Goal: Information Seeking & Learning: Learn about a topic

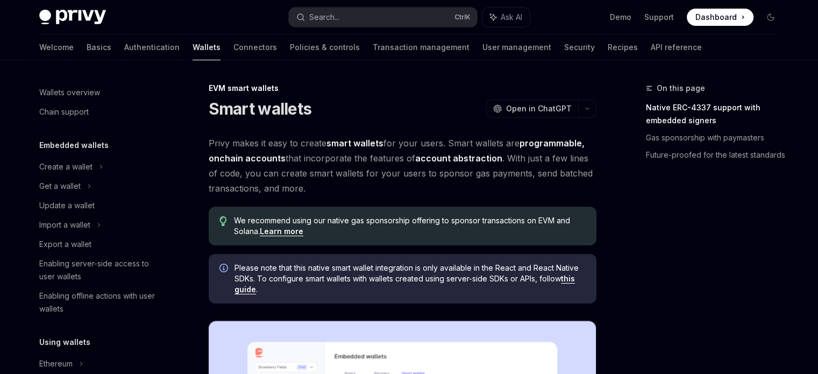
click at [370, 148] on strong "smart wallets" at bounding box center [354, 143] width 57 height 11
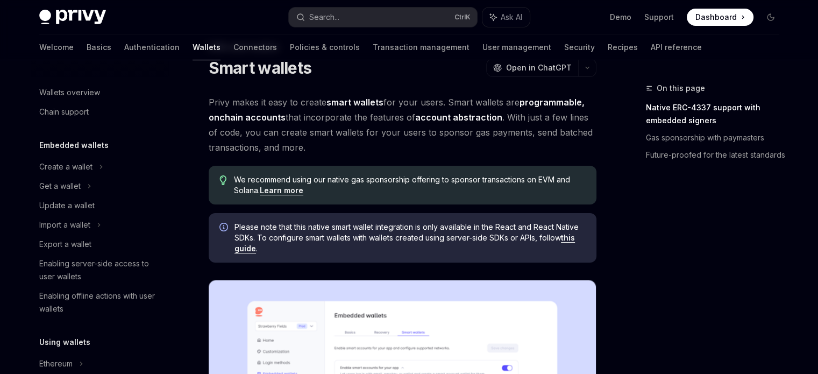
scroll to position [44, 0]
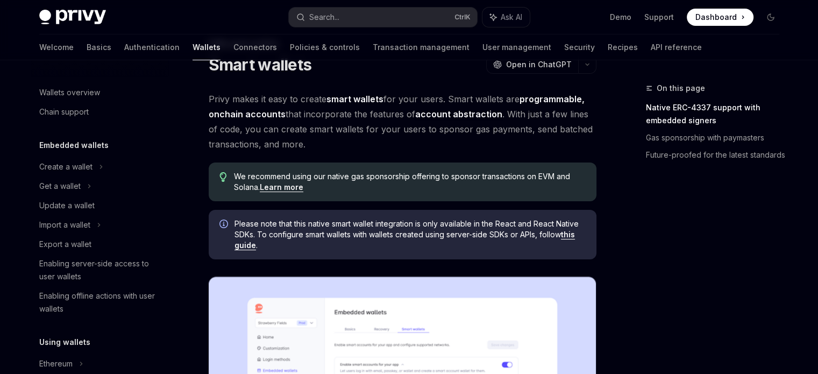
click at [571, 234] on link "this guide" at bounding box center [404, 240] width 340 height 20
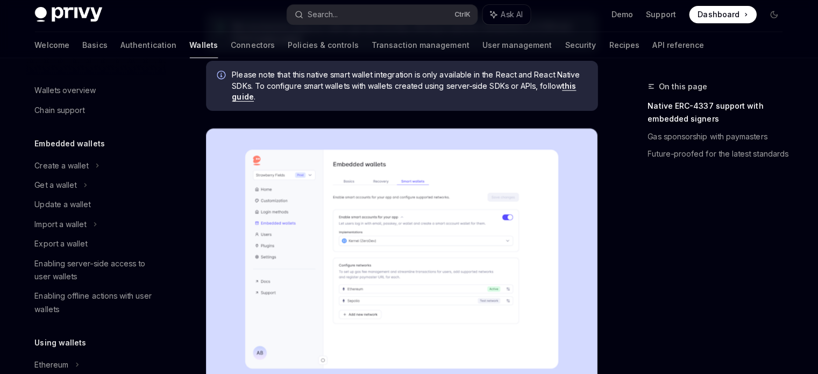
scroll to position [191, 0]
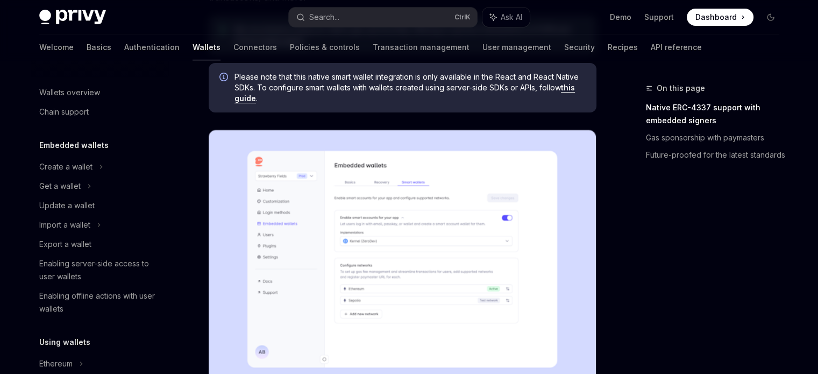
click at [456, 268] on img at bounding box center [403, 259] width 388 height 259
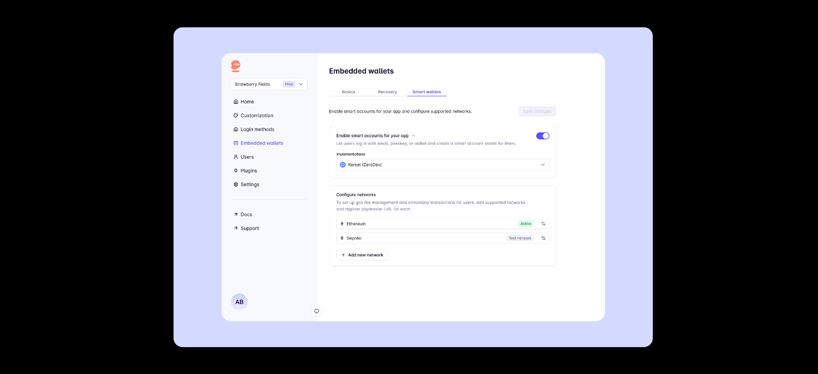
click at [456, 268] on img at bounding box center [413, 187] width 479 height 320
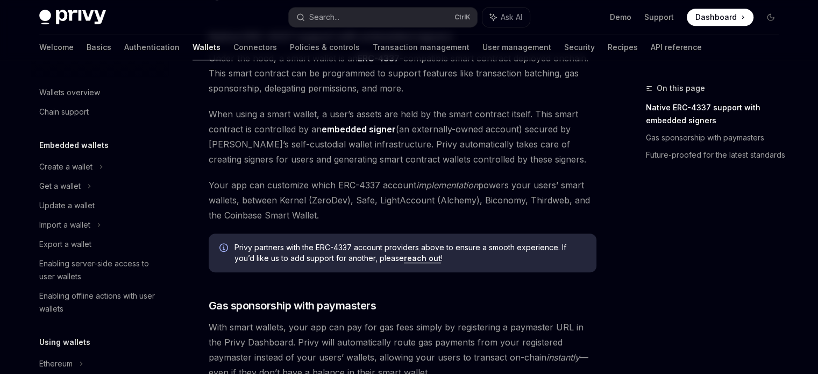
scroll to position [637, 0]
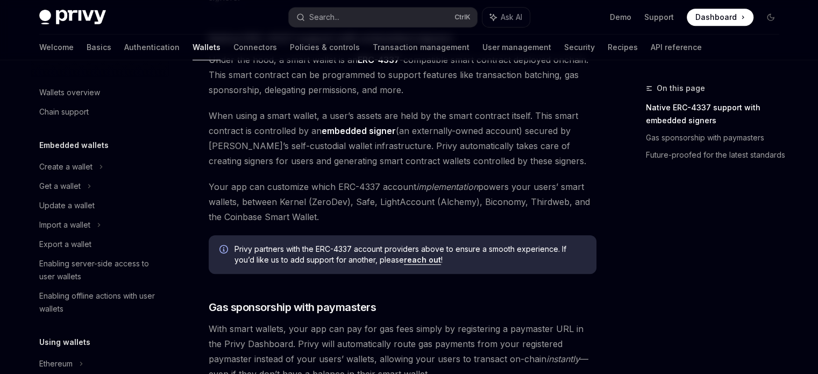
drag, startPoint x: 220, startPoint y: 148, endPoint x: 377, endPoint y: 144, distance: 156.5
click at [377, 144] on span "When using a smart wallet, a user’s assets are held by the smart contract itsel…" at bounding box center [403, 138] width 388 height 60
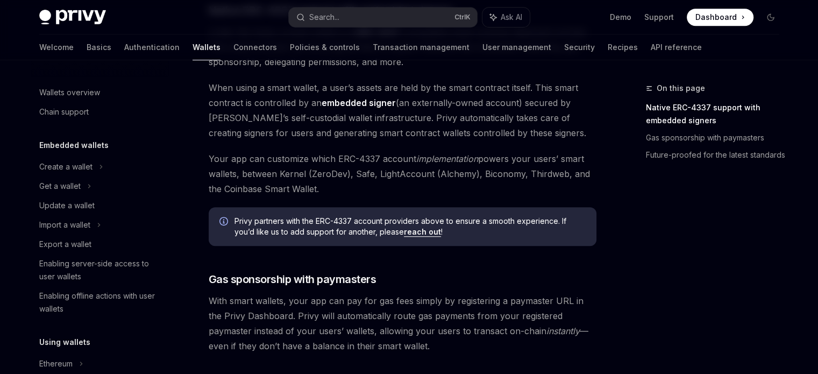
scroll to position [664, 0]
drag, startPoint x: 253, startPoint y: 152, endPoint x: 327, endPoint y: 195, distance: 85.8
click at [327, 195] on span "Your app can customize which ERC-4337 account implementation powers your users’…" at bounding box center [403, 174] width 388 height 45
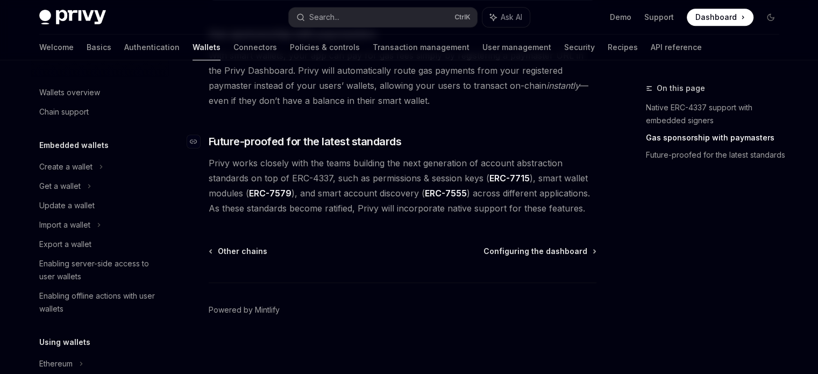
scroll to position [909, 0]
click at [531, 248] on span "Configuring the dashboard" at bounding box center [535, 251] width 104 height 11
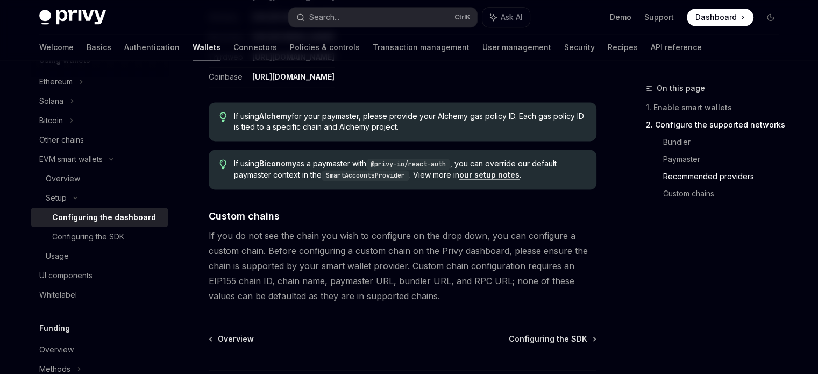
scroll to position [1458, 0]
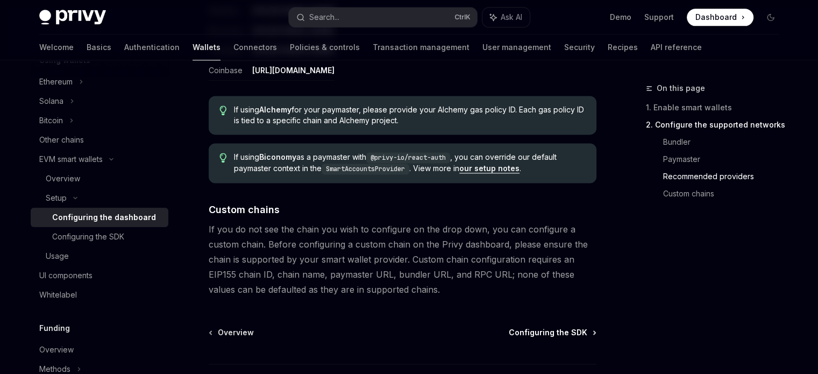
click at [551, 335] on span "Configuring the SDK" at bounding box center [548, 332] width 79 height 11
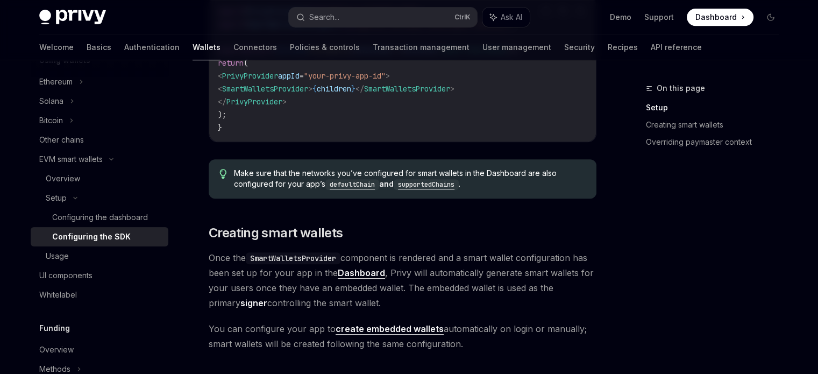
scroll to position [482, 0]
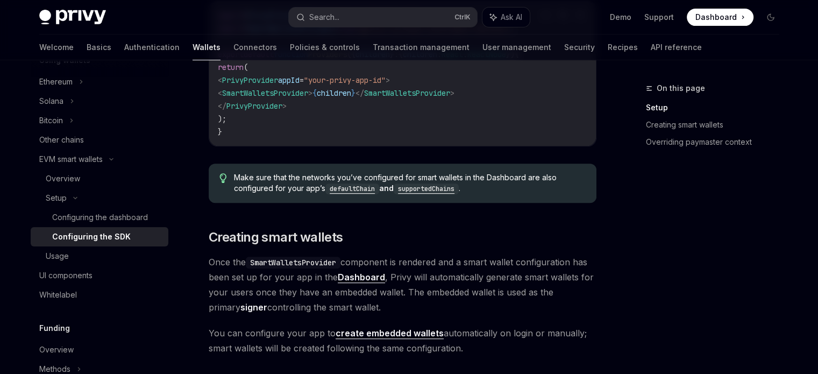
drag, startPoint x: 354, startPoint y: 260, endPoint x: 363, endPoint y: 304, distance: 45.6
click at [363, 304] on span "Once the SmartWalletsProvider component is rendered and a smart wallet configur…" at bounding box center [403, 284] width 388 height 60
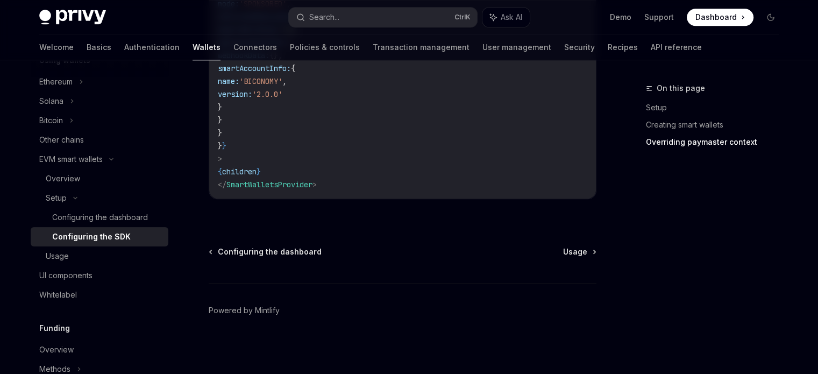
scroll to position [1025, 0]
click at [583, 247] on span "Usage" at bounding box center [575, 251] width 24 height 11
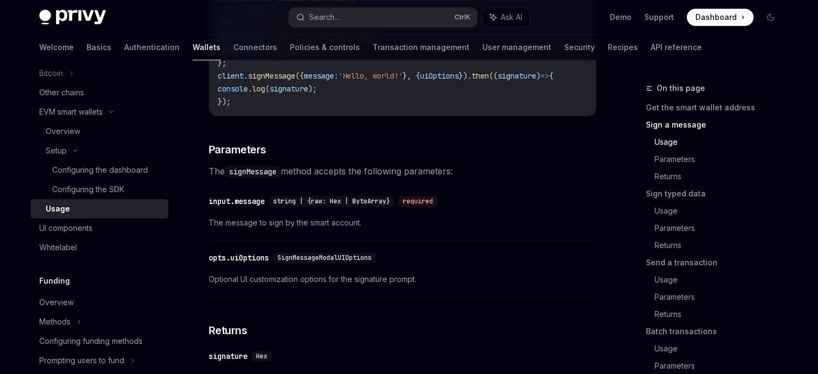
scroll to position [638, 0]
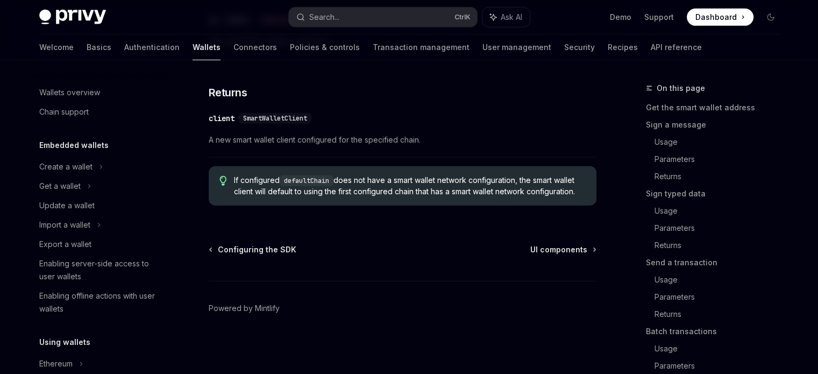
scroll to position [3409, 0]
click at [101, 96] on div "Wallets overview" at bounding box center [100, 92] width 123 height 13
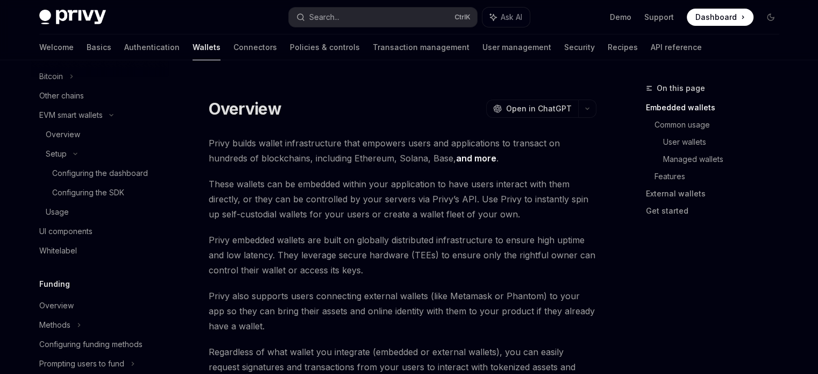
scroll to position [316, 0]
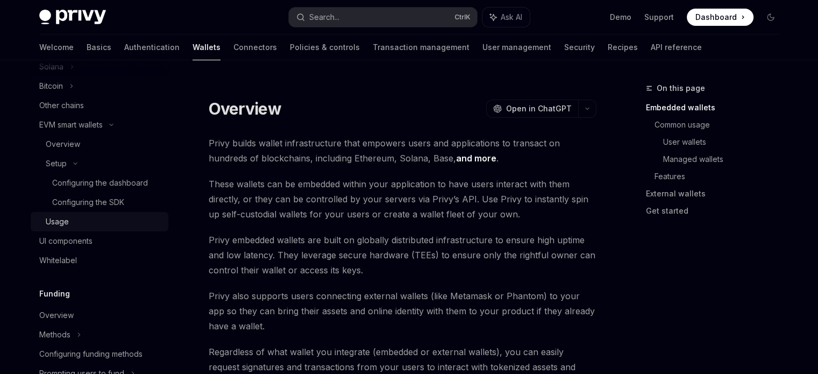
click at [88, 227] on div "Usage" at bounding box center [104, 221] width 116 height 13
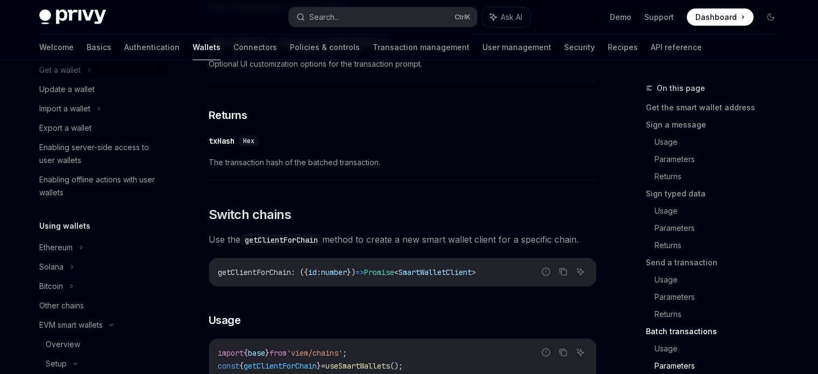
scroll to position [112, 0]
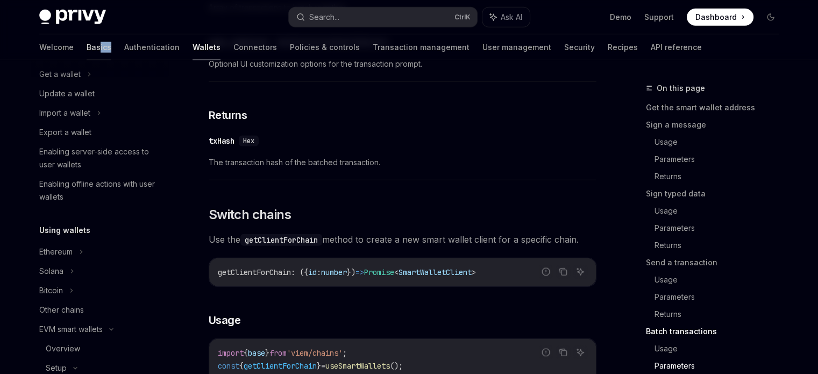
drag, startPoint x: 62, startPoint y: 42, endPoint x: 52, endPoint y: 54, distance: 15.6
click at [52, 54] on div "Welcome Basics Authentication Wallets Connectors Policies & controls Transactio…" at bounding box center [370, 47] width 663 height 26
click at [87, 54] on link "Basics" at bounding box center [99, 47] width 25 height 26
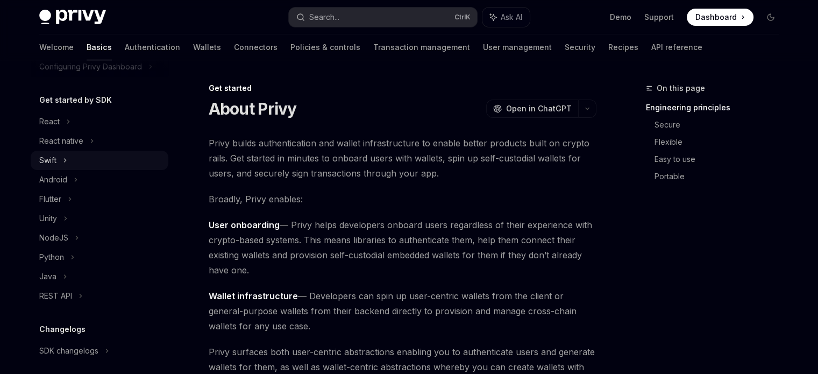
scroll to position [97, 0]
click at [75, 240] on icon at bounding box center [77, 237] width 4 height 13
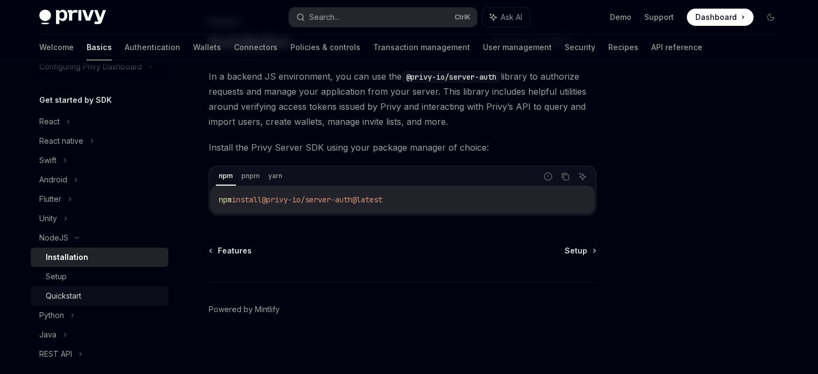
scroll to position [65, 0]
click at [71, 300] on div "Quickstart" at bounding box center [63, 295] width 35 height 13
type textarea "*"
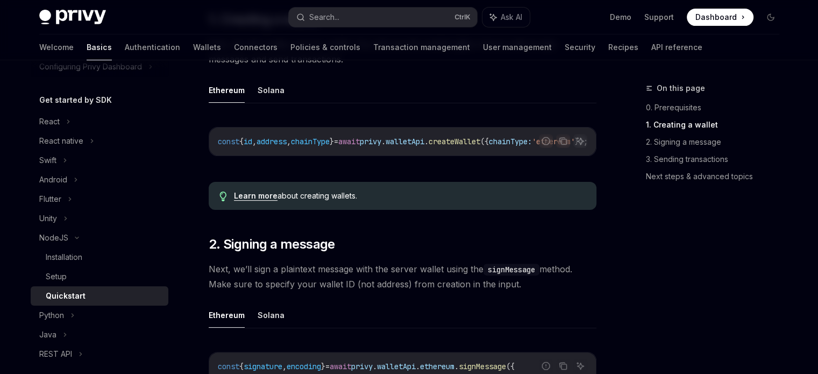
scroll to position [288, 0]
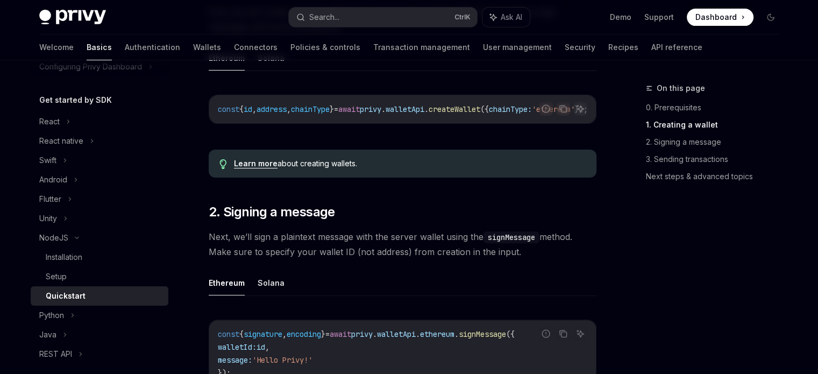
click at [250, 168] on link "Learn more" at bounding box center [256, 164] width 44 height 10
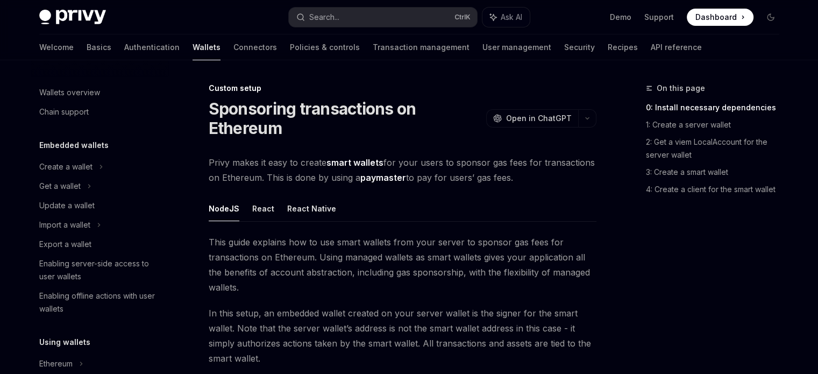
scroll to position [608, 0]
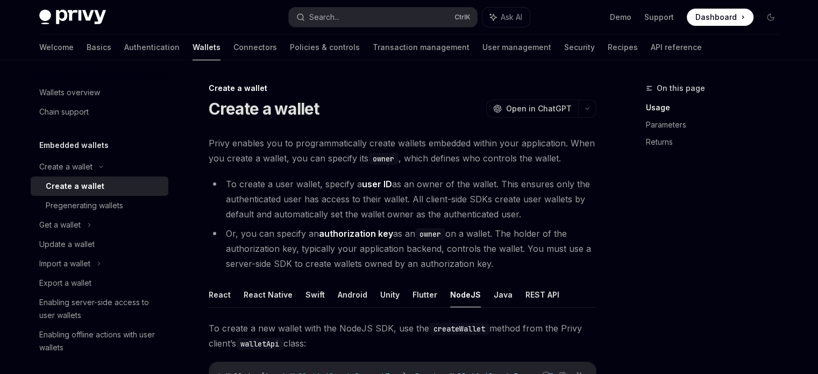
drag, startPoint x: 630, startPoint y: 118, endPoint x: 622, endPoint y: 124, distance: 9.9
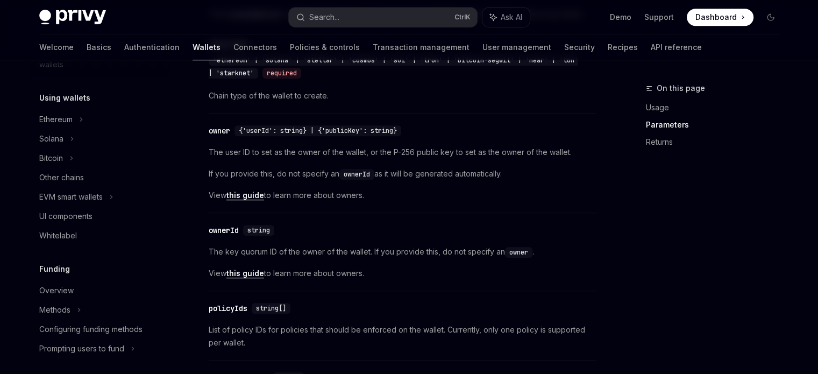
scroll to position [297, 0]
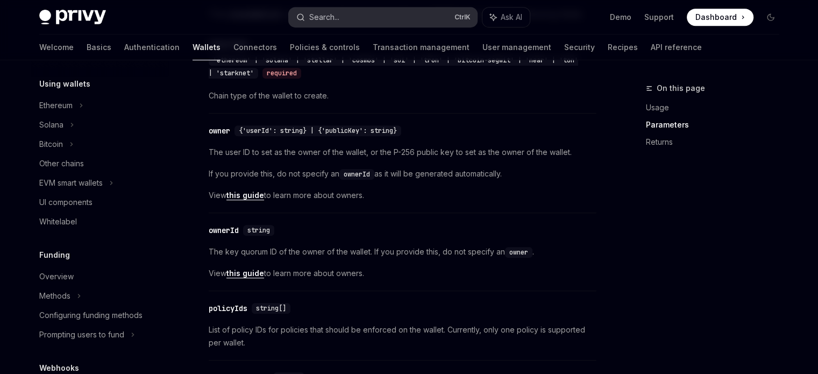
click at [324, 10] on button "Search... Ctrl K" at bounding box center [383, 17] width 188 height 19
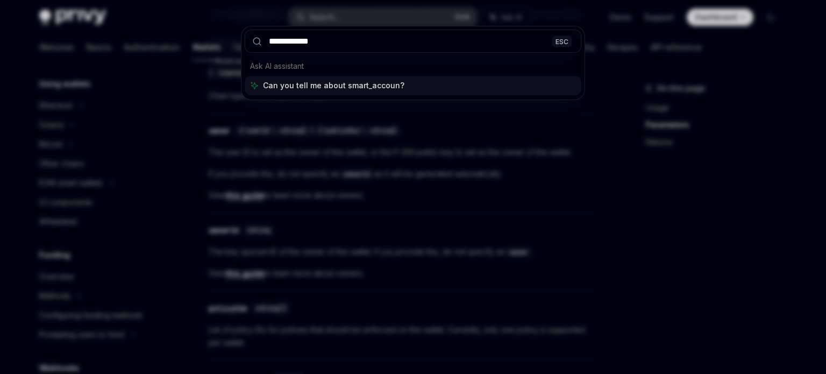
type input "**********"
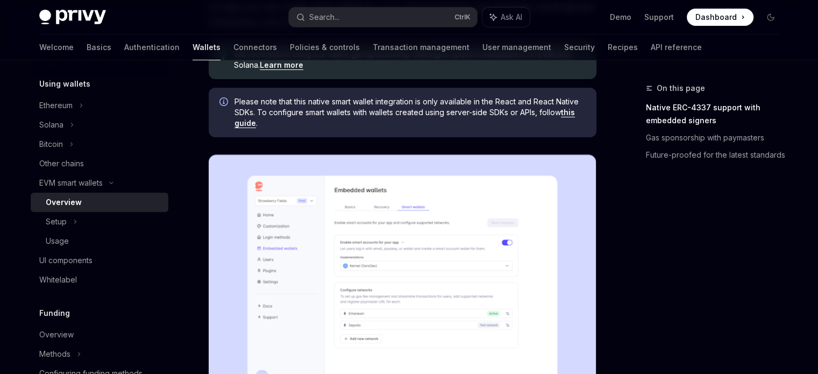
scroll to position [166, 0]
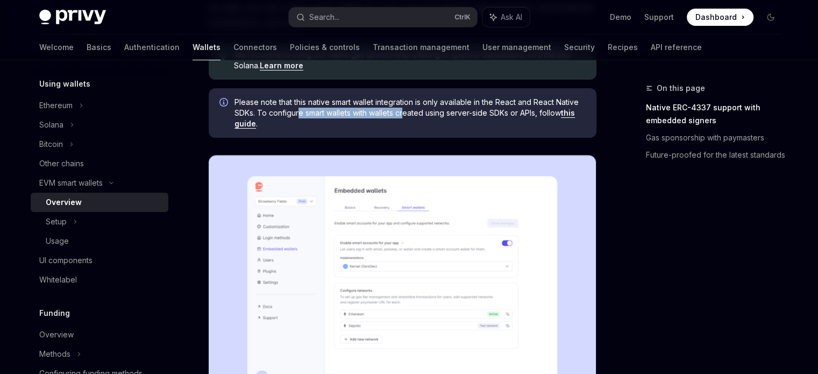
drag, startPoint x: 298, startPoint y: 111, endPoint x: 404, endPoint y: 115, distance: 105.5
click at [404, 115] on span "Please note that this native smart wallet integration is only available in the …" at bounding box center [409, 113] width 351 height 32
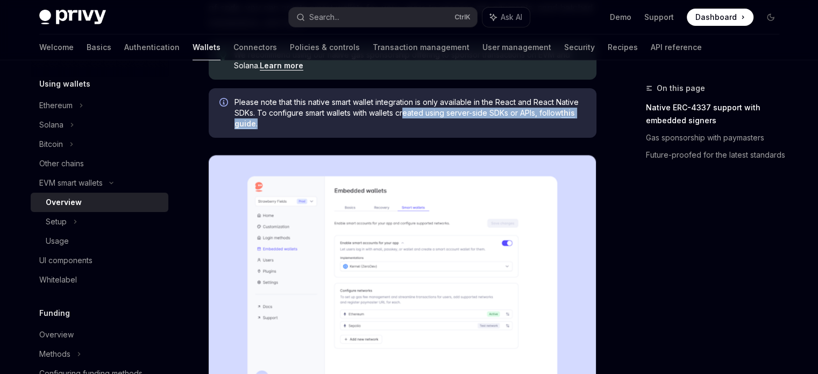
drag, startPoint x: 404, startPoint y: 115, endPoint x: 543, endPoint y: 118, distance: 139.3
click at [543, 118] on span "Please note that this native smart wallet integration is only available in the …" at bounding box center [409, 113] width 351 height 32
click at [575, 113] on link "this guide" at bounding box center [404, 118] width 340 height 20
type textarea "*"
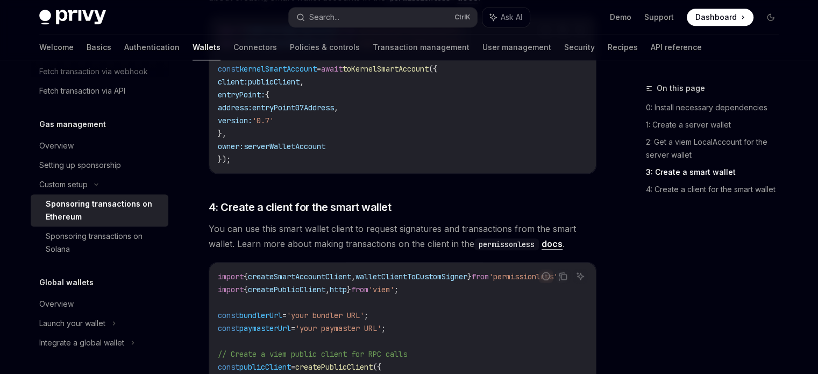
scroll to position [1040, 0]
